Goal: Information Seeking & Learning: Learn about a topic

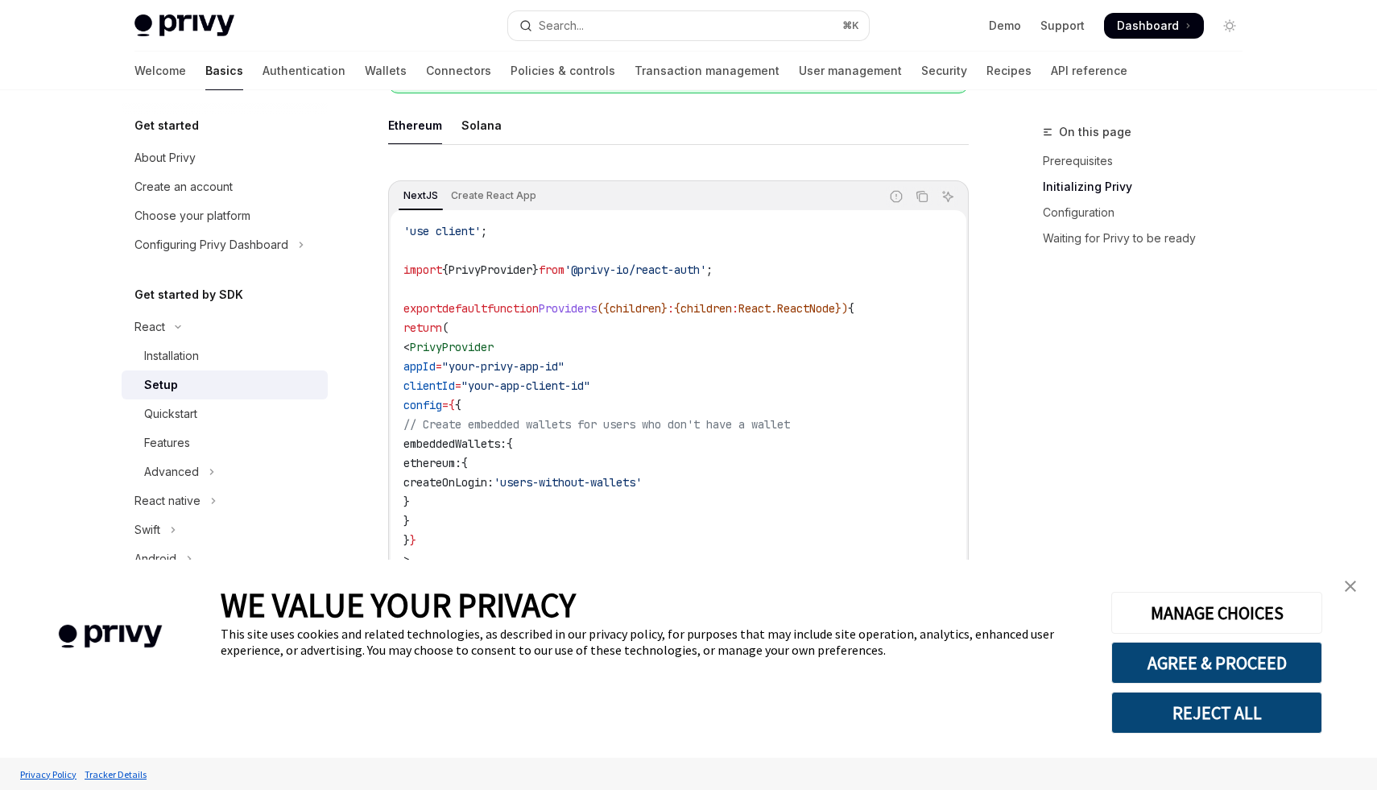
type textarea "*"
click at [1241, 647] on button "AGREE & PROCEED" at bounding box center [1216, 663] width 211 height 42
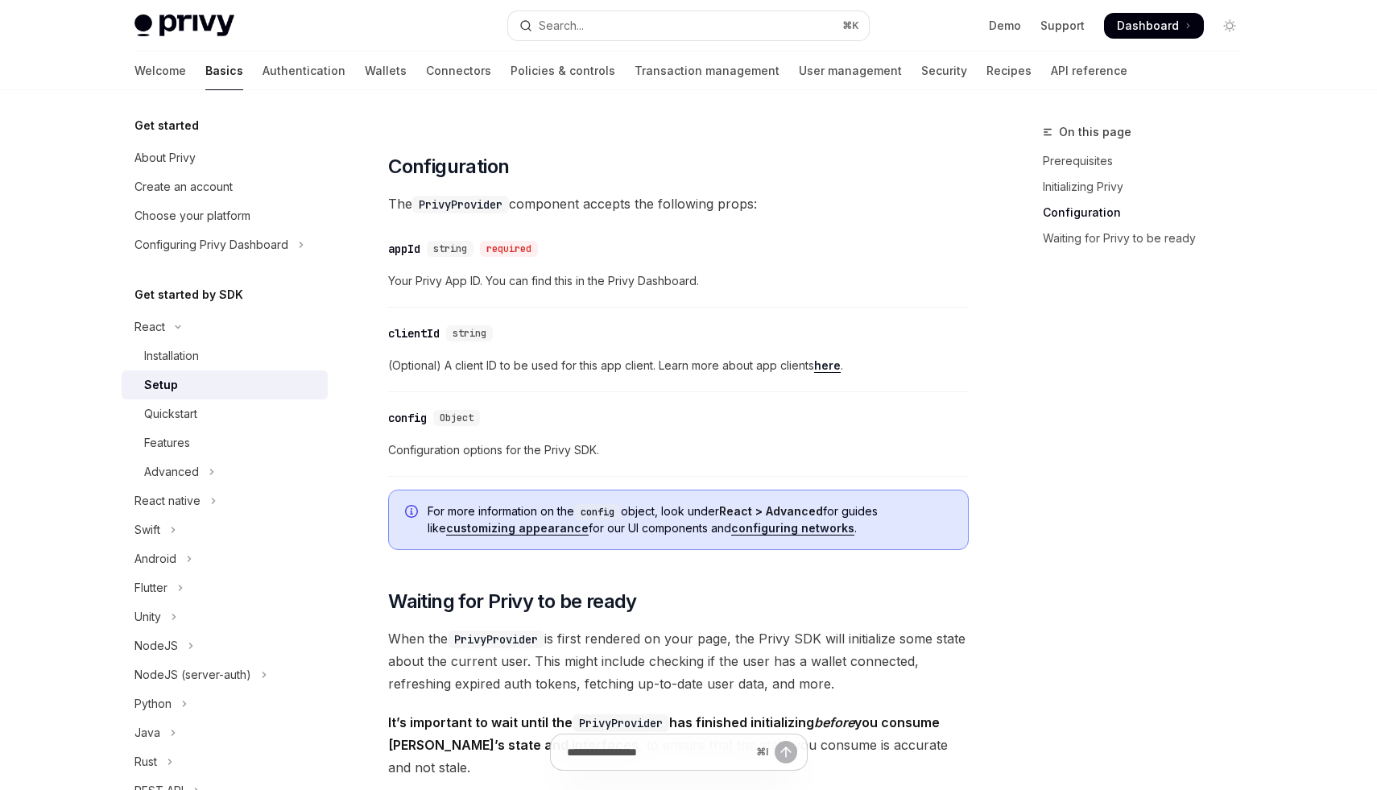
scroll to position [1081, 0]
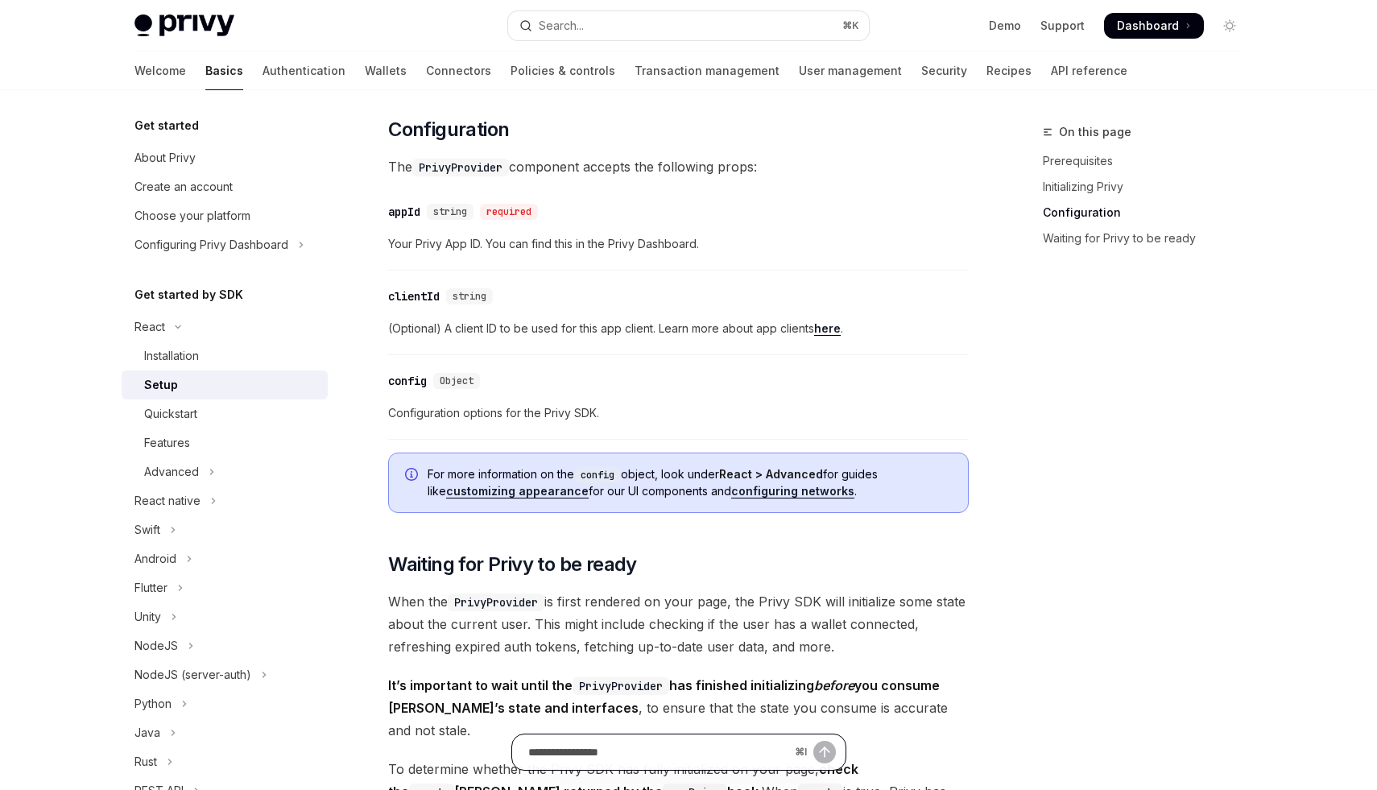
click at [655, 749] on input "Ask a question..." at bounding box center [658, 751] width 260 height 35
type input "**********"
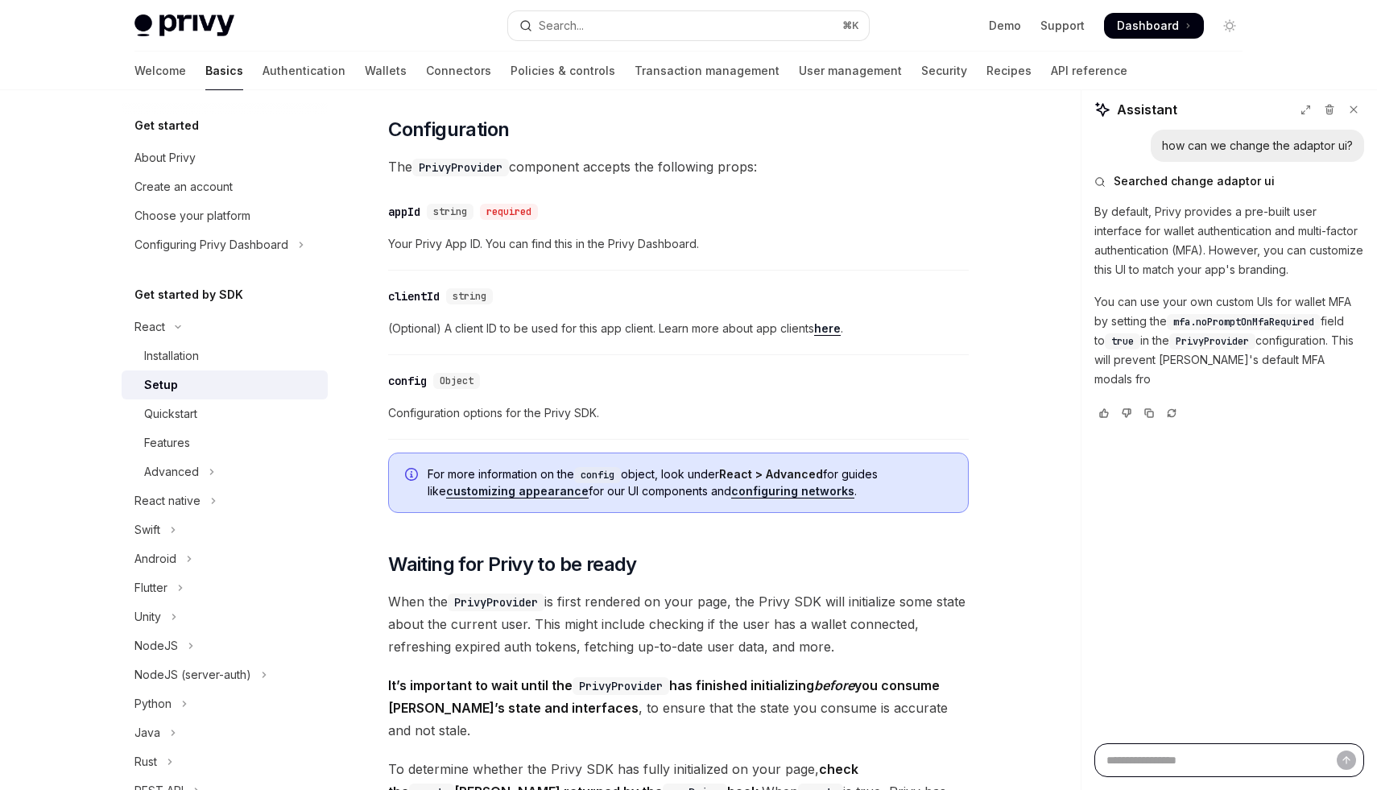
scroll to position [1071, 0]
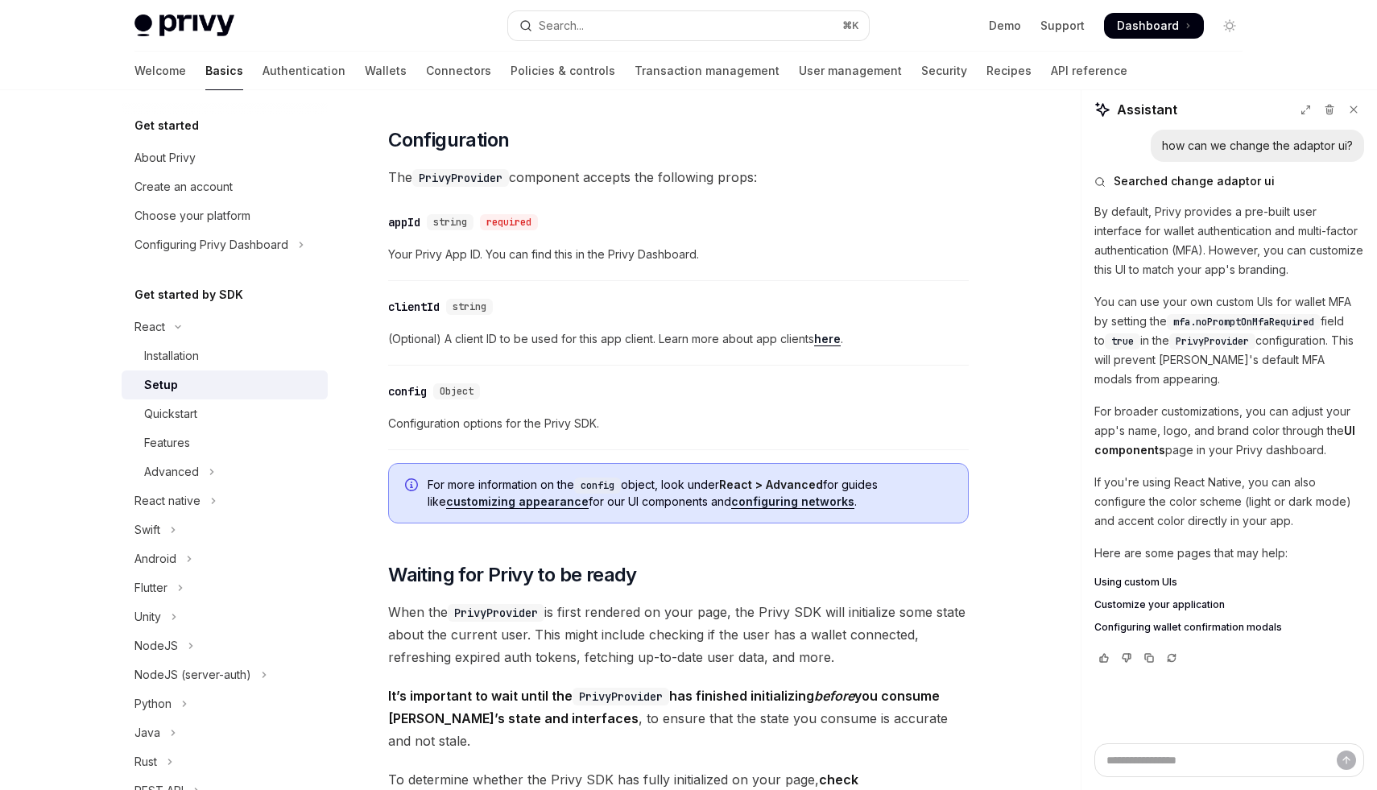
click at [1135, 583] on span "Using custom UIs" at bounding box center [1135, 582] width 83 height 13
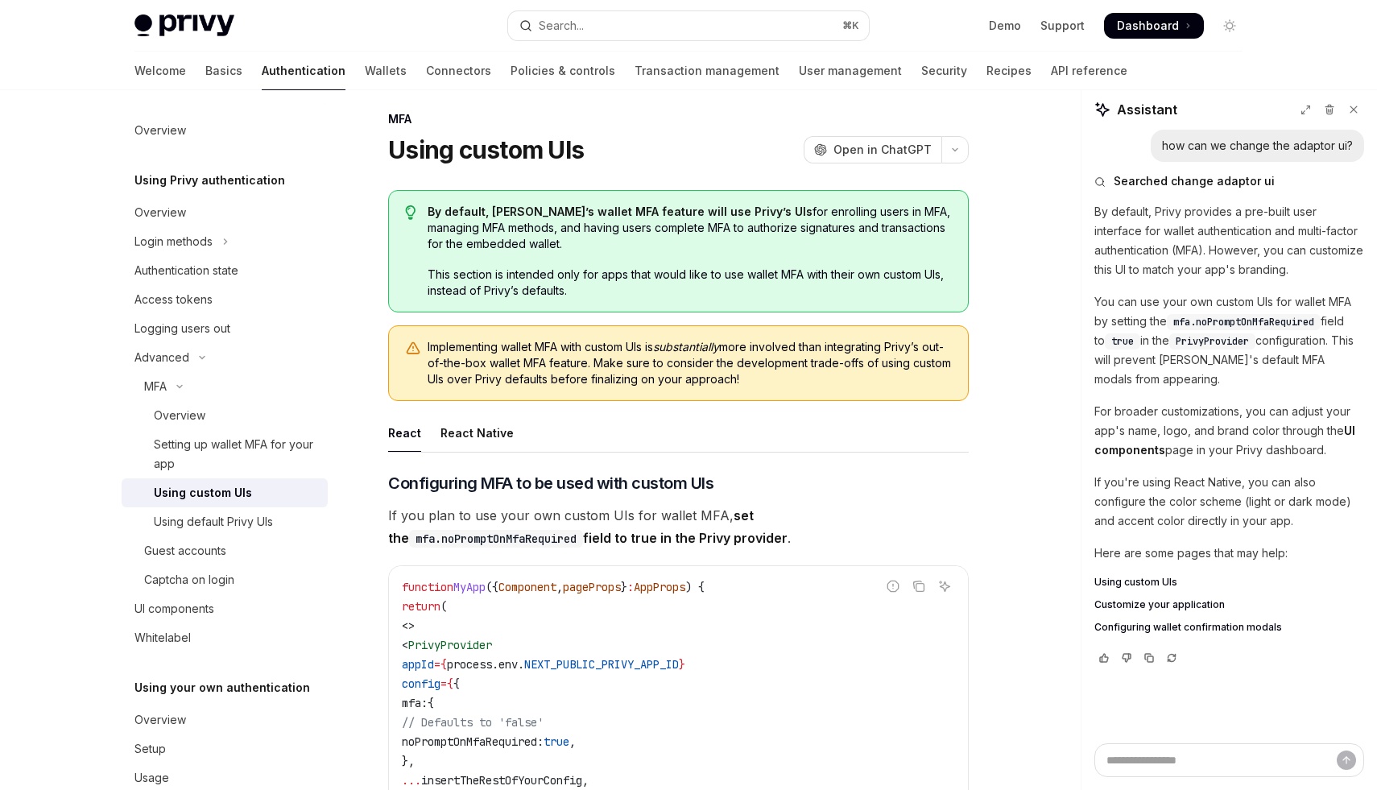
scroll to position [14, 0]
click at [1108, 605] on span "Customize your application" at bounding box center [1159, 604] width 130 height 13
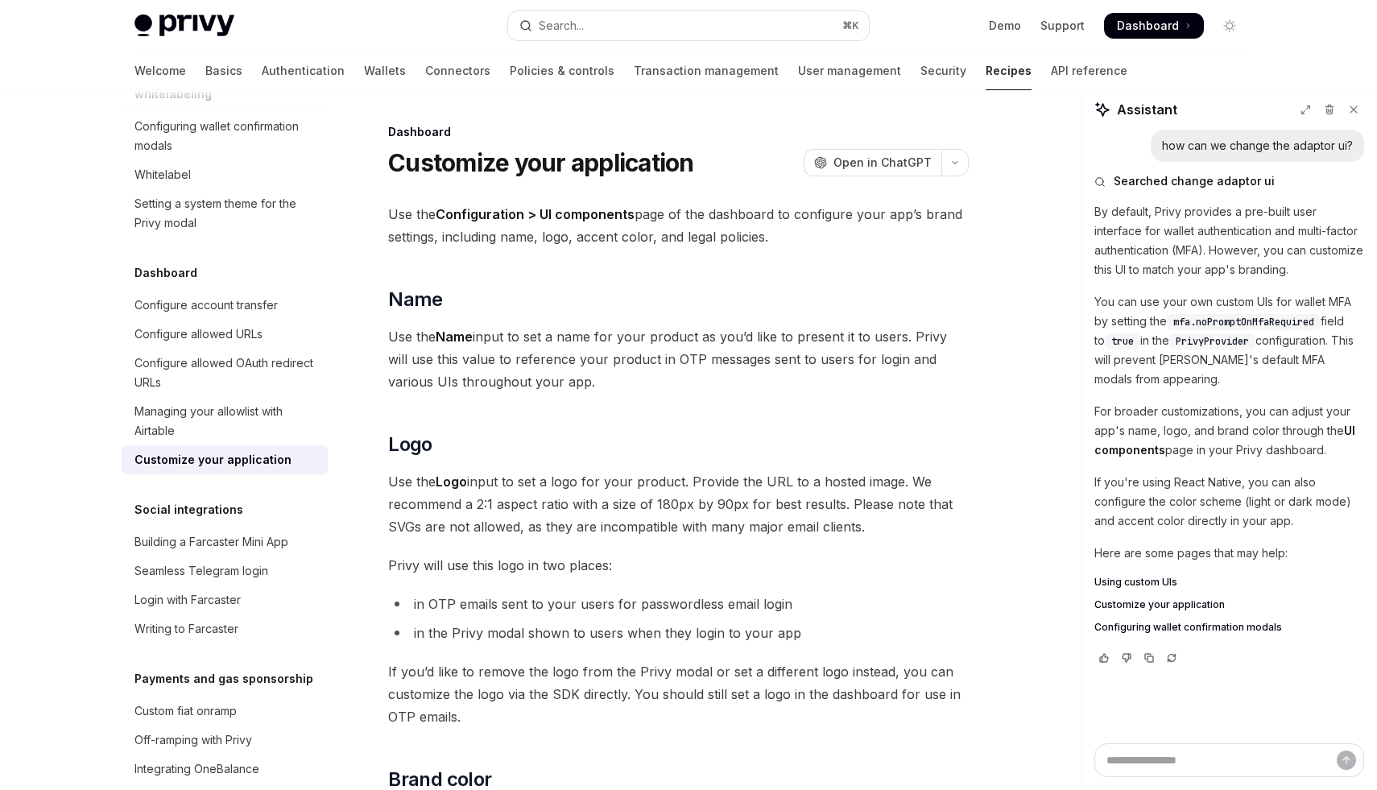
click at [500, 214] on strong "Configuration > UI components" at bounding box center [535, 214] width 199 height 16
click at [1141, 579] on span "Using custom UIs" at bounding box center [1135, 582] width 83 height 13
type textarea "*"
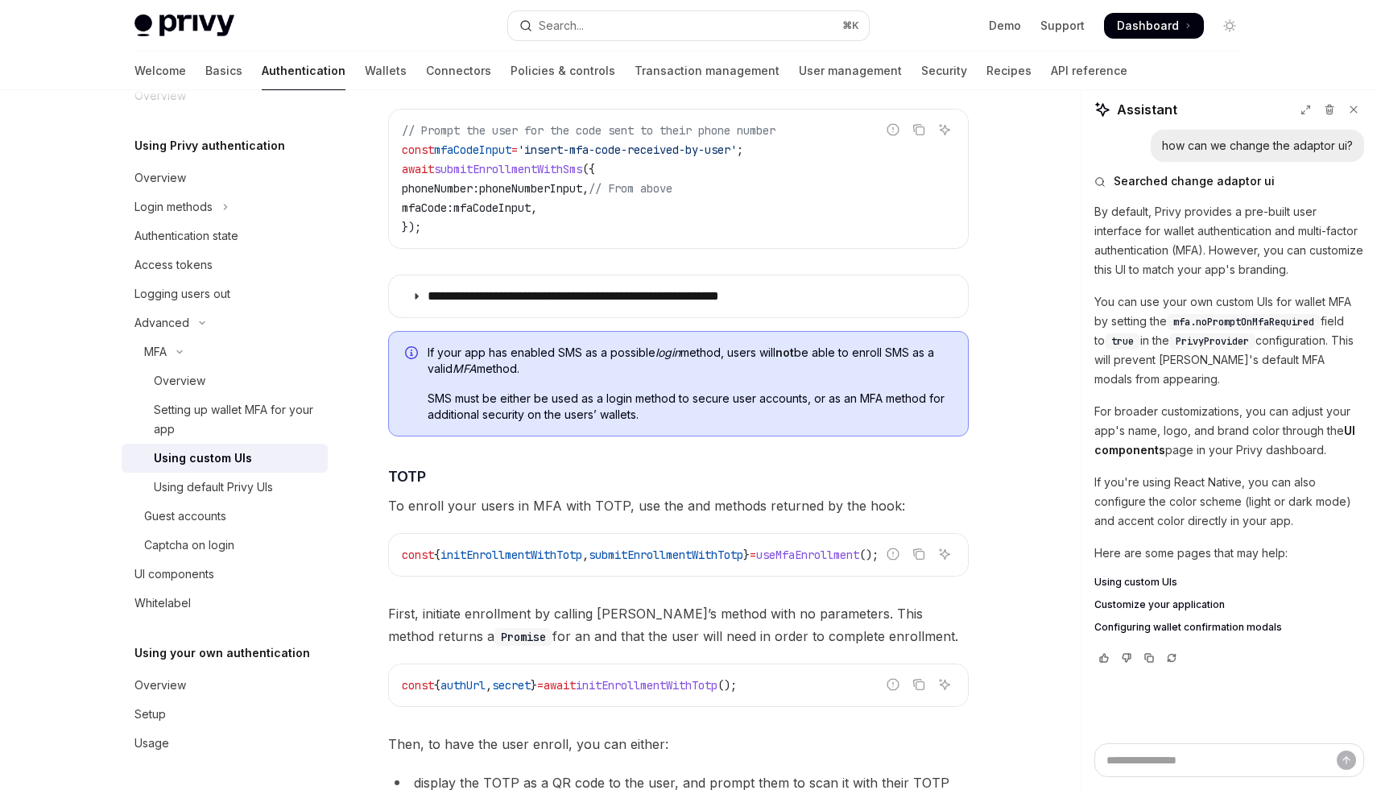
scroll to position [1077, 0]
